Goal: Transaction & Acquisition: Download file/media

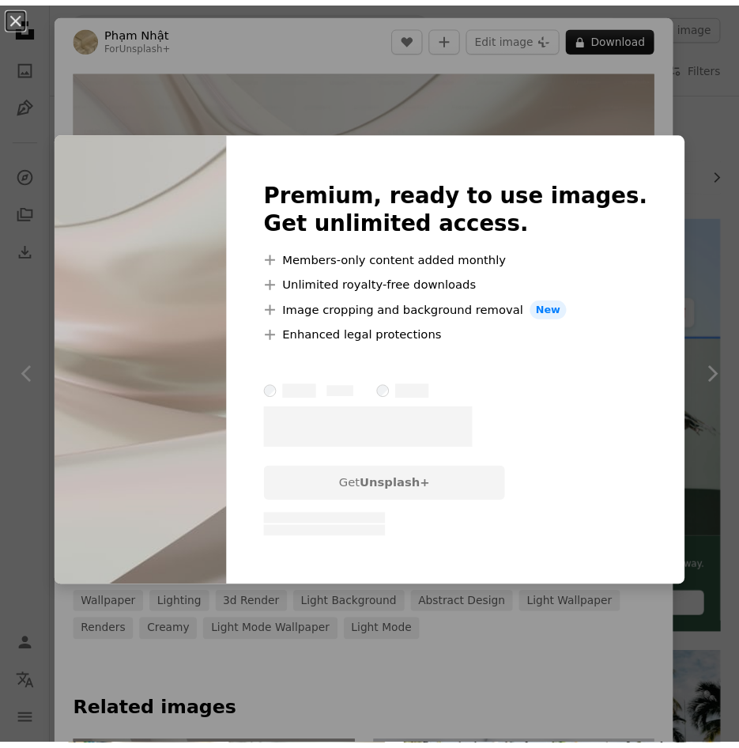
scroll to position [2530, 0]
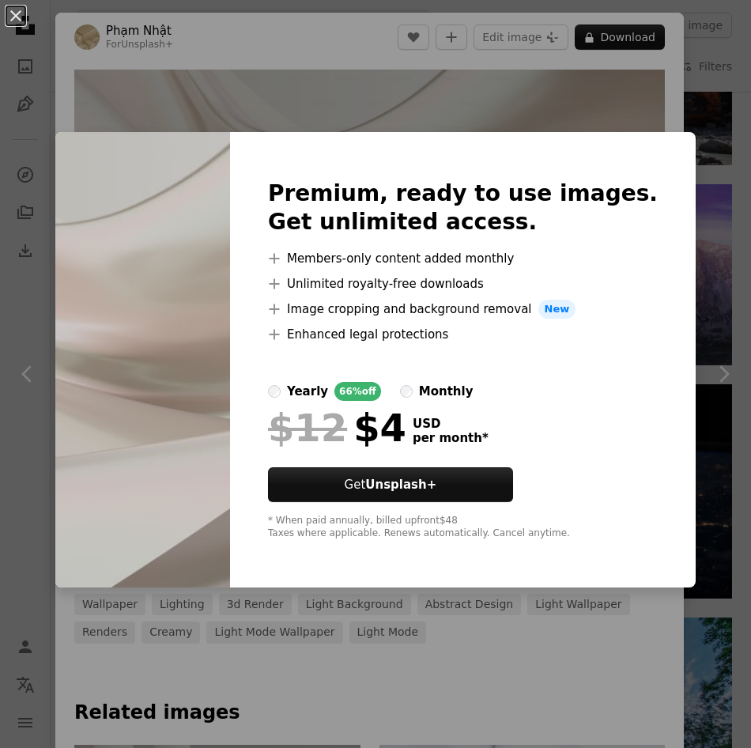
click at [520, 679] on div "An X shape Premium, ready to use images. Get unlimited access. A plus sign Memb…" at bounding box center [375, 374] width 751 height 748
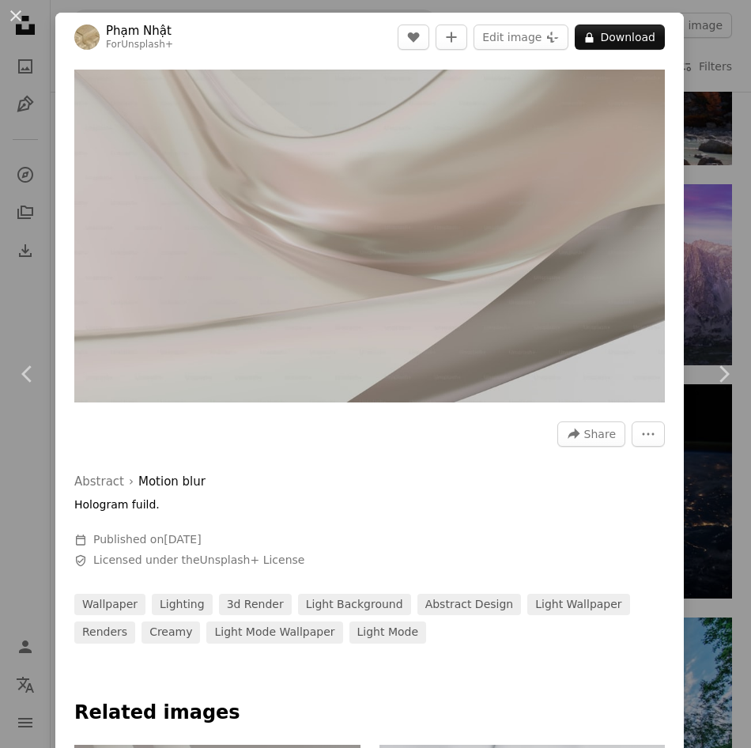
click at [676, 138] on div "An X shape Chevron left Chevron right [PERSON_NAME] For Unsplash+ A heart A plu…" at bounding box center [375, 374] width 751 height 748
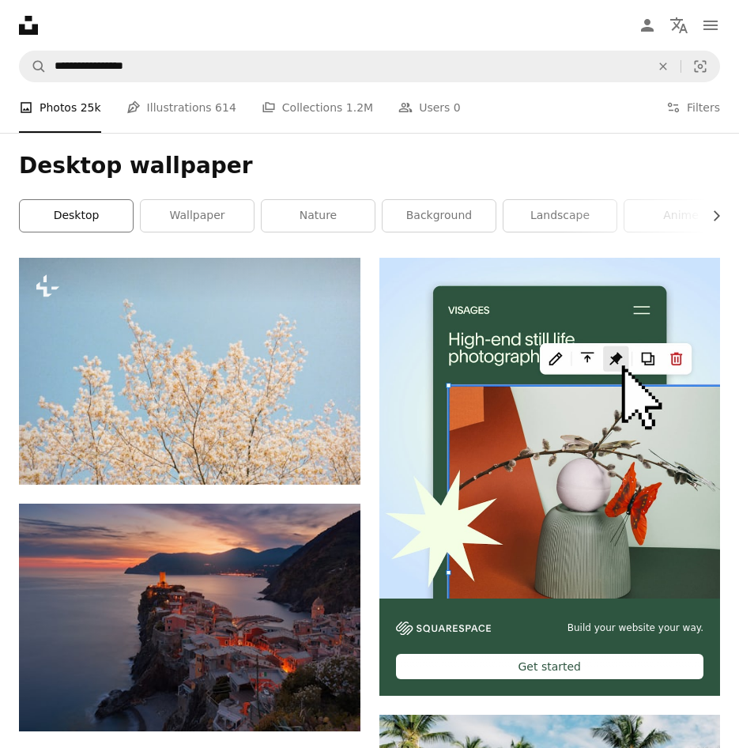
click at [133, 200] on link "desktop" at bounding box center [76, 216] width 113 height 32
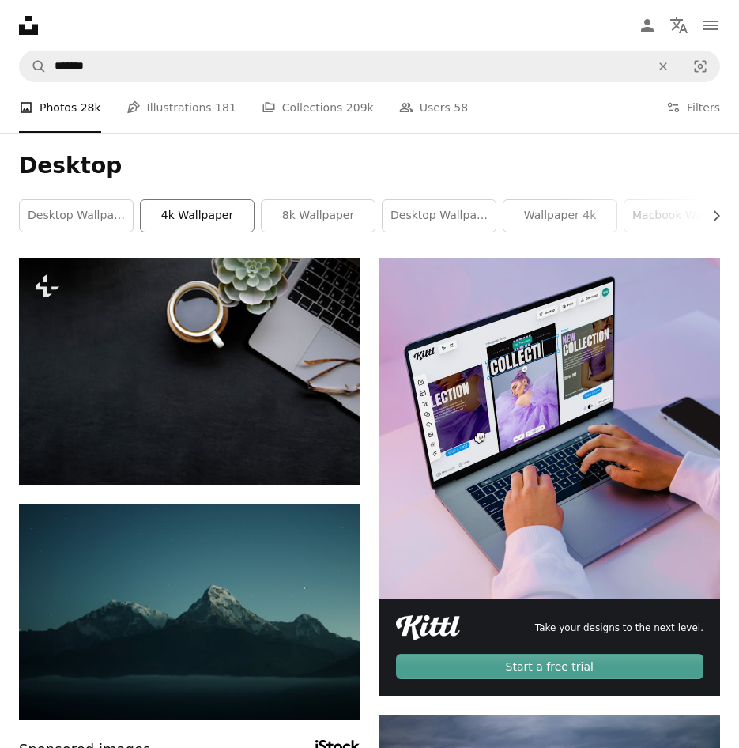
click at [254, 200] on link "4k wallpaper" at bounding box center [197, 216] width 113 height 32
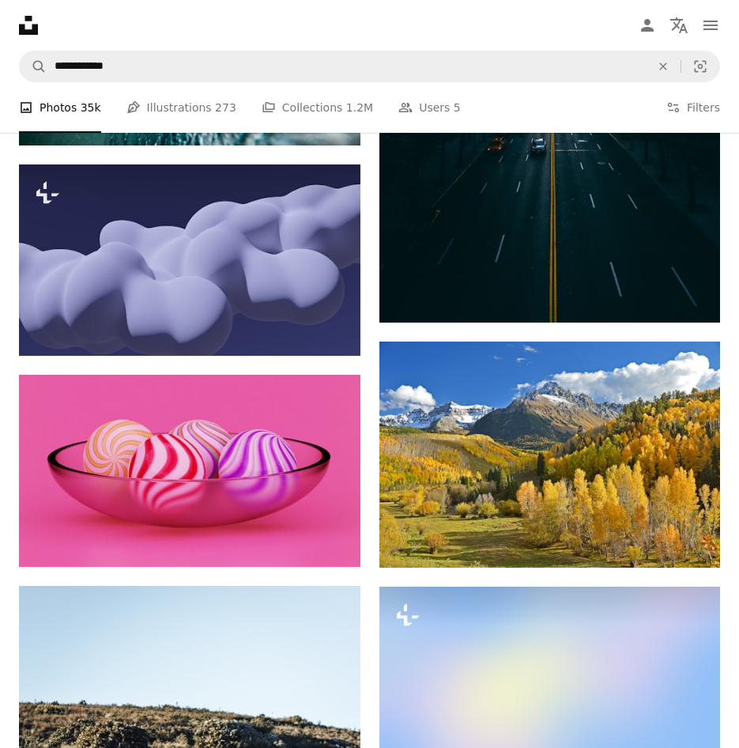
scroll to position [39853, 0]
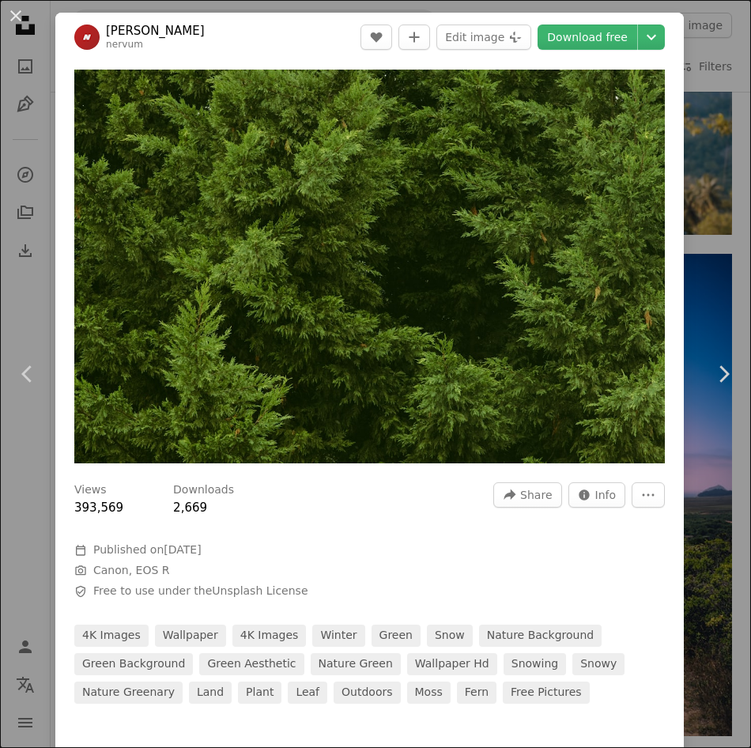
drag, startPoint x: 675, startPoint y: 333, endPoint x: 695, endPoint y: 312, distance: 28.5
click at [675, 333] on div "An X shape Chevron left Chevron right Jack B nervum A heart A plus sign Edit im…" at bounding box center [375, 374] width 751 height 748
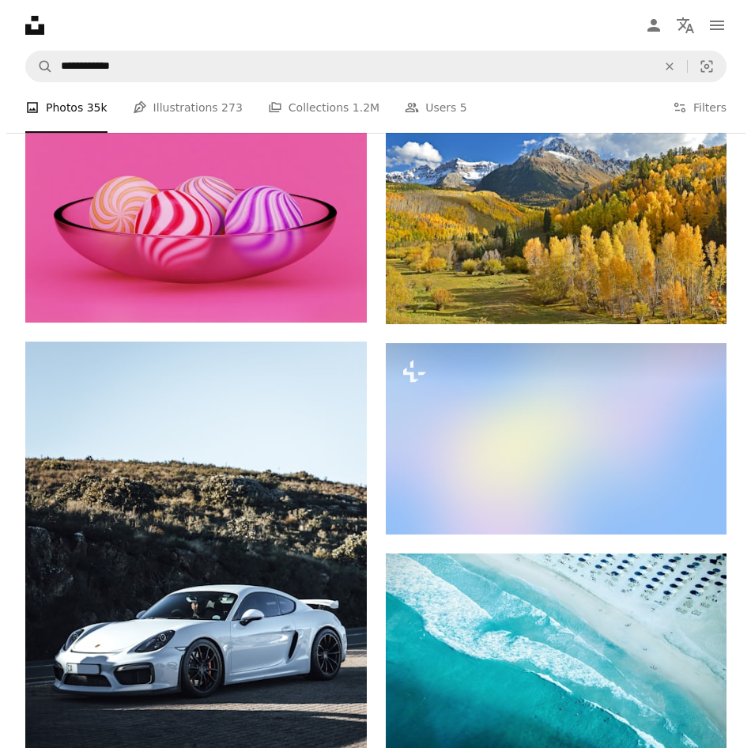
scroll to position [40327, 0]
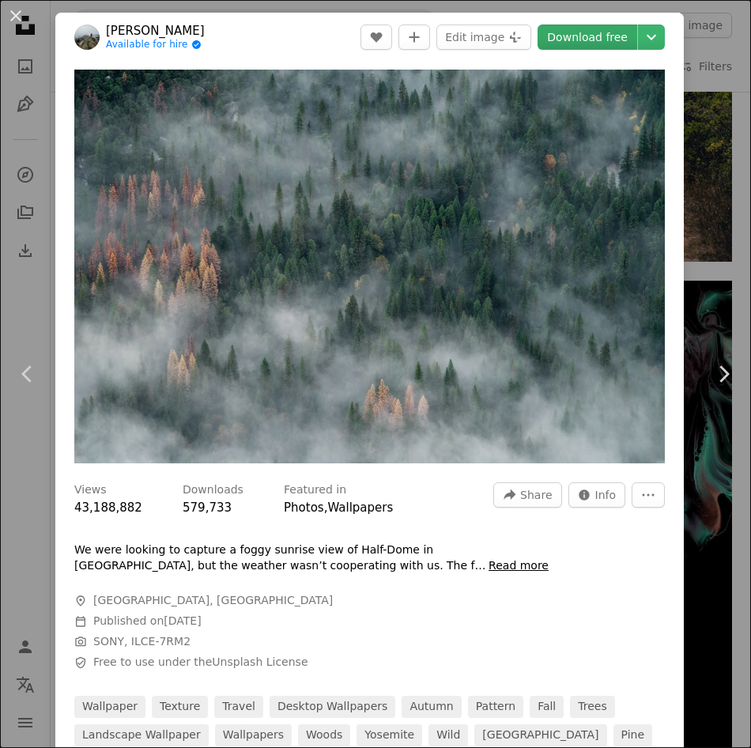
click at [598, 42] on link "Download free" at bounding box center [588, 37] width 100 height 25
